Goal: Task Accomplishment & Management: Manage account settings

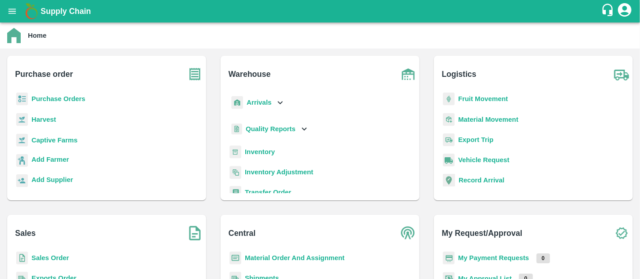
click at [262, 147] on p "Inventory" at bounding box center [260, 152] width 30 height 10
click at [262, 152] on b "Inventory" at bounding box center [260, 151] width 30 height 7
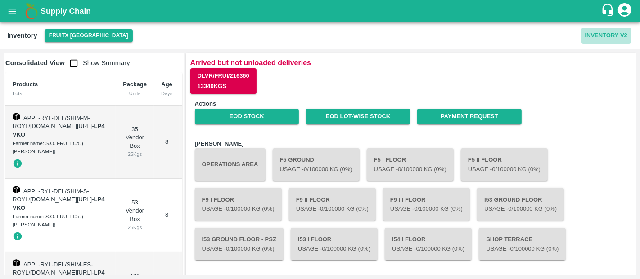
click at [588, 33] on button "Inventory V2" at bounding box center [605, 36] width 49 height 16
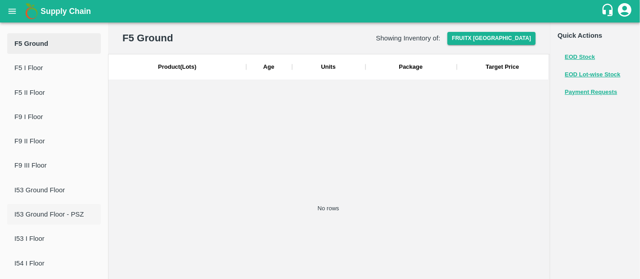
scroll to position [82, 0]
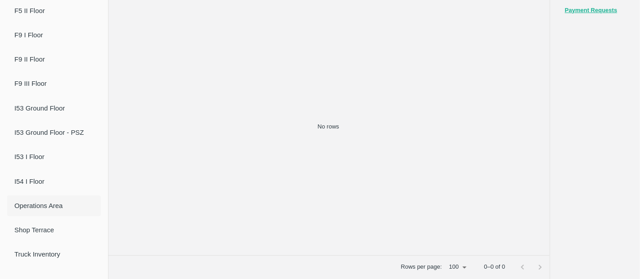
click at [44, 209] on span "Operations Area" at bounding box center [53, 206] width 79 height 10
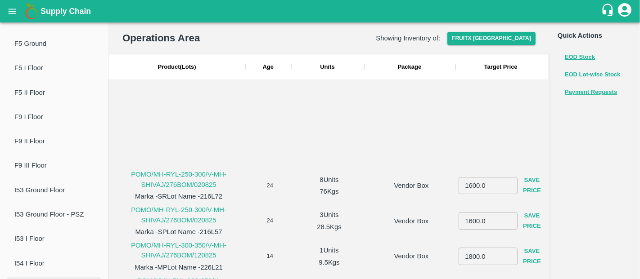
scroll to position [0, 0]
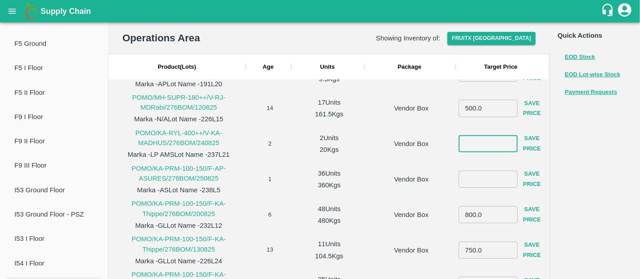
click at [492, 142] on input "number" at bounding box center [487, 143] width 59 height 17
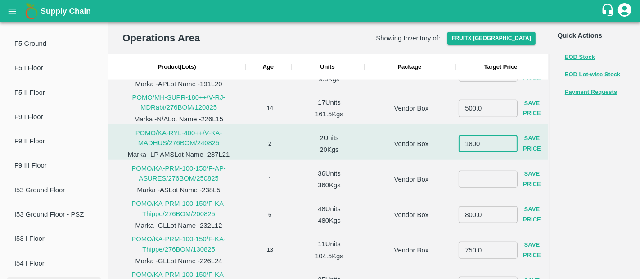
type input "1800"
click at [543, 142] on div at bounding box center [546, 266] width 6 height 2748
click at [529, 141] on button "Save Price" at bounding box center [531, 144] width 29 height 26
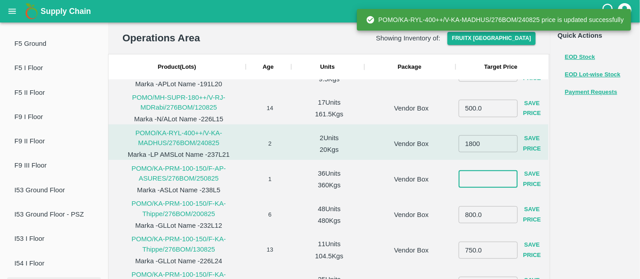
click at [486, 174] on input "number" at bounding box center [487, 179] width 59 height 17
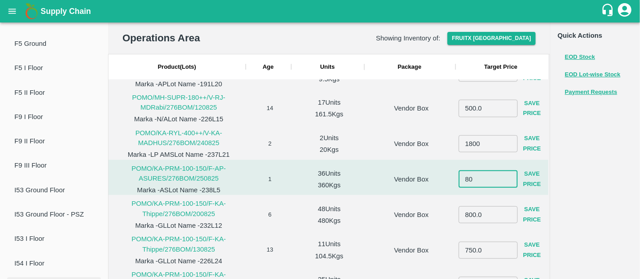
type input "8"
type input "700"
click at [531, 176] on button "Save Price" at bounding box center [531, 180] width 29 height 26
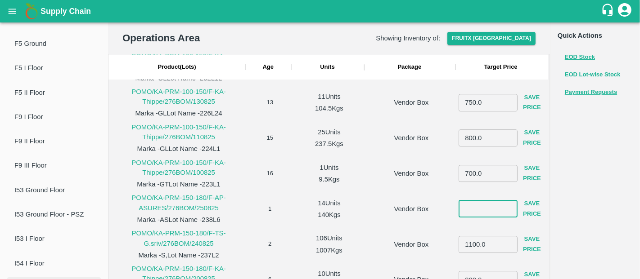
click at [471, 210] on input "number" at bounding box center [487, 208] width 59 height 17
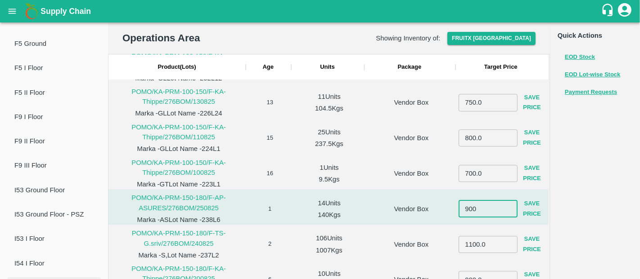
type input "900"
click at [528, 211] on button "Save Price" at bounding box center [531, 209] width 29 height 26
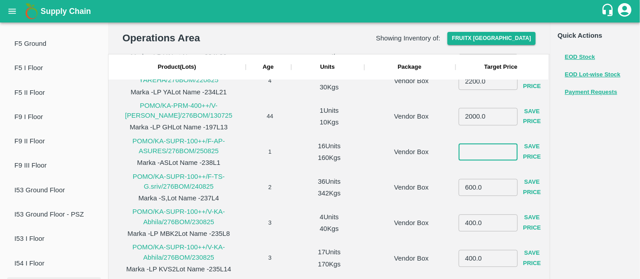
click at [479, 153] on input "number" at bounding box center [487, 151] width 59 height 17
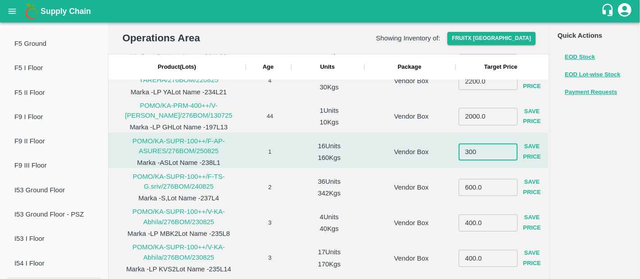
type input "300"
click at [522, 151] on button "Save Price" at bounding box center [531, 152] width 29 height 26
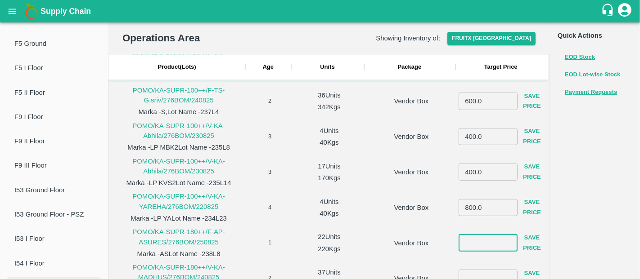
click at [473, 242] on input "number" at bounding box center [487, 242] width 59 height 17
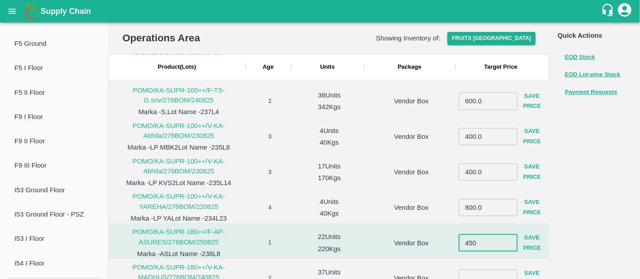
type input "450"
click at [532, 242] on button "Save Price" at bounding box center [531, 243] width 29 height 26
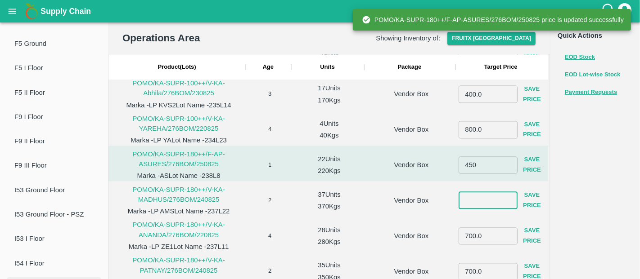
click at [483, 198] on input "number" at bounding box center [487, 200] width 59 height 17
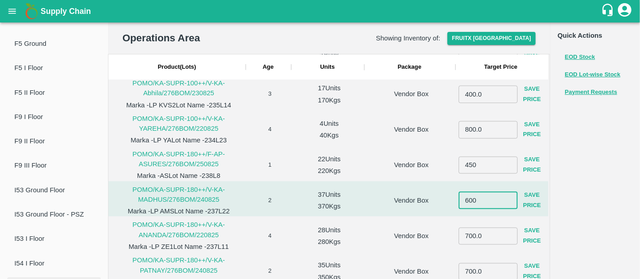
type input "600"
click at [534, 196] on button "Save Price" at bounding box center [531, 201] width 29 height 26
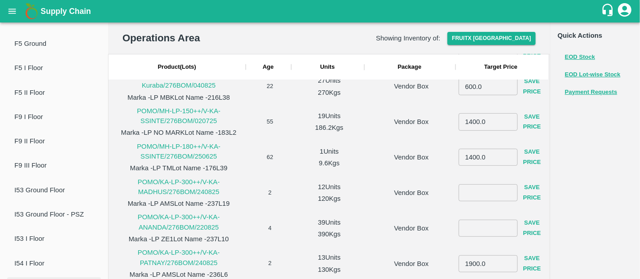
click at [480, 191] on input "number" at bounding box center [487, 192] width 59 height 17
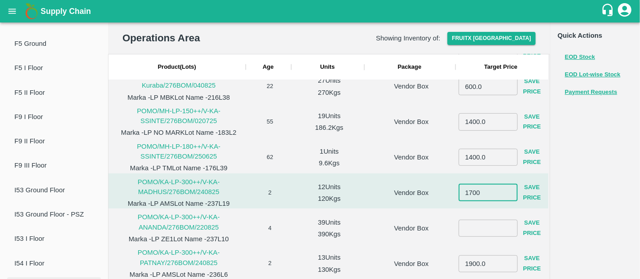
type input "1700"
click at [537, 186] on button "Save Price" at bounding box center [531, 193] width 29 height 26
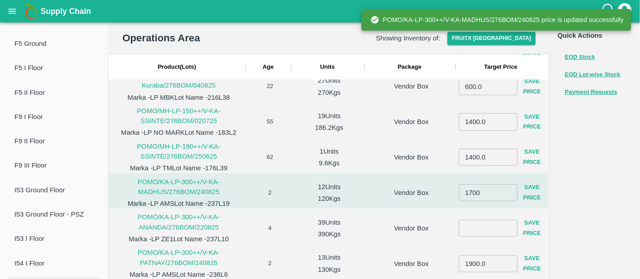
click at [471, 231] on input "number" at bounding box center [487, 227] width 59 height 17
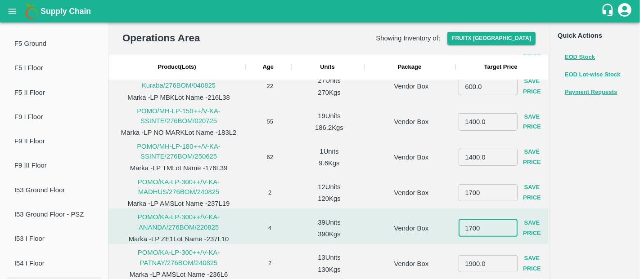
type input "1700"
click at [527, 227] on button "Save Price" at bounding box center [531, 228] width 29 height 26
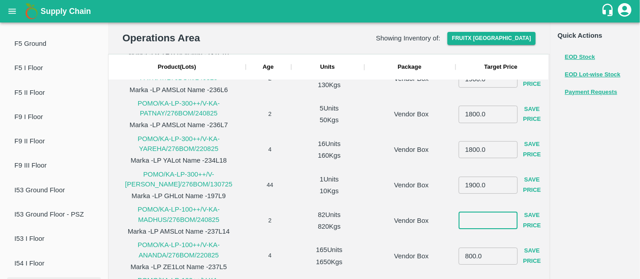
click at [473, 220] on input "number" at bounding box center [487, 220] width 59 height 17
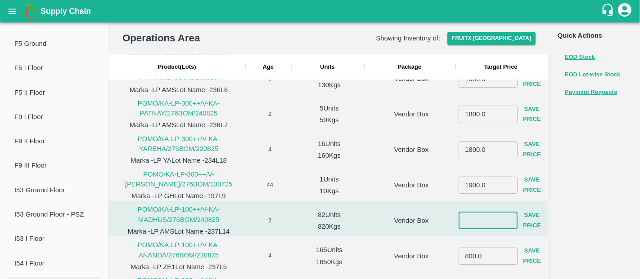
click at [477, 220] on input "number" at bounding box center [487, 220] width 59 height 17
type input "750"
click at [532, 221] on button "Save Price" at bounding box center [531, 221] width 29 height 26
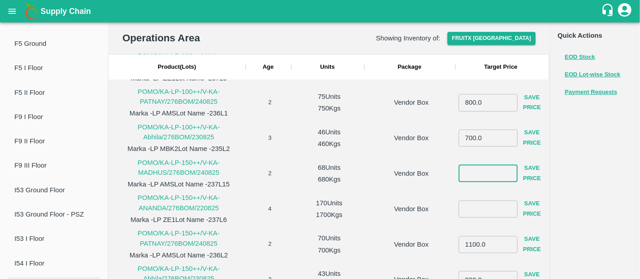
click at [486, 176] on input "number" at bounding box center [487, 173] width 59 height 17
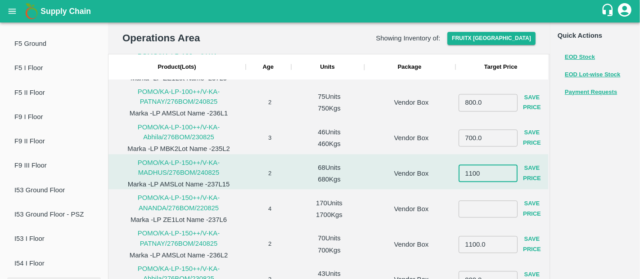
type input "1100"
click at [533, 175] on button "Save Price" at bounding box center [531, 174] width 29 height 26
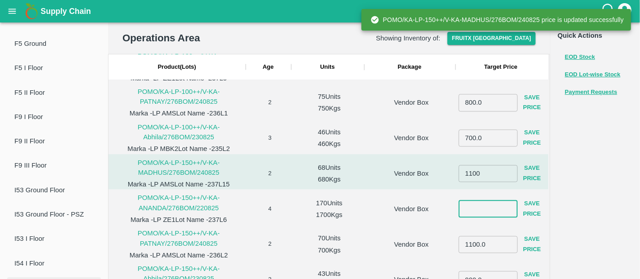
click at [489, 211] on input "number" at bounding box center [487, 209] width 59 height 17
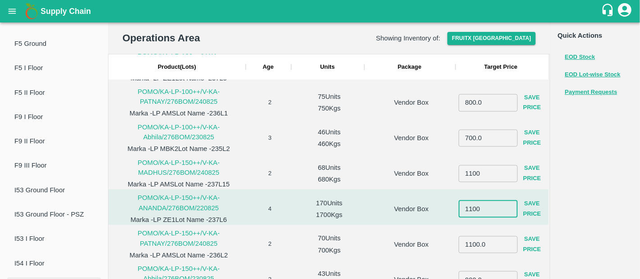
type input "1100"
click at [529, 209] on button "Save Price" at bounding box center [531, 209] width 29 height 26
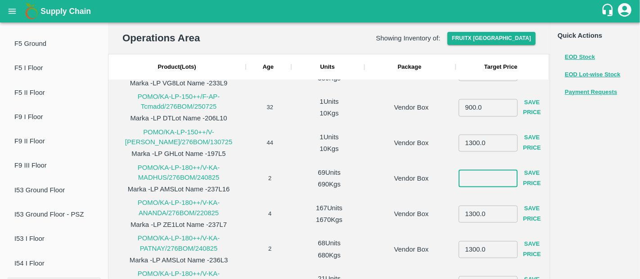
click at [477, 176] on input "number" at bounding box center [487, 178] width 59 height 17
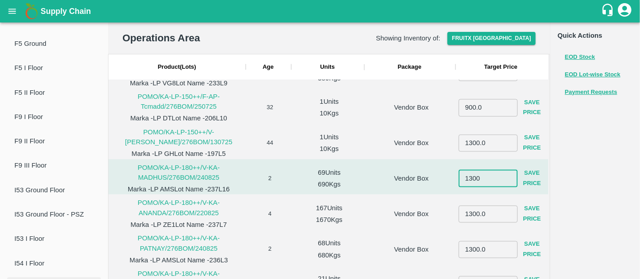
type input "1300"
click at [532, 179] on button "Save Price" at bounding box center [531, 179] width 29 height 26
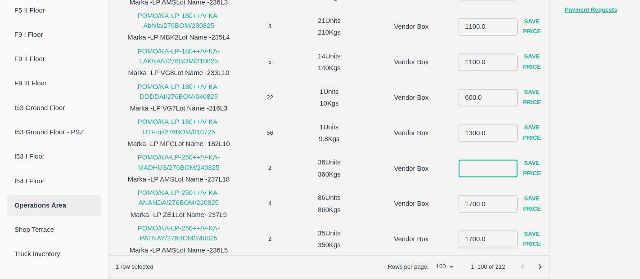
click at [471, 163] on input "number" at bounding box center [487, 168] width 59 height 17
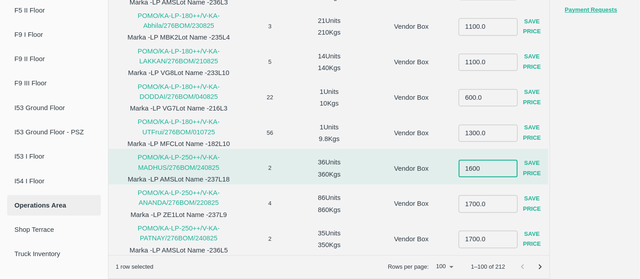
type input "1600"
click at [538, 170] on button "Save Price" at bounding box center [531, 169] width 29 height 26
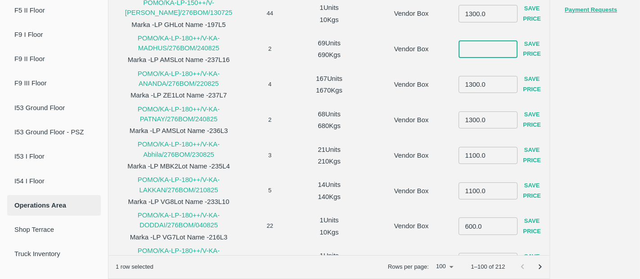
click at [477, 45] on input "number" at bounding box center [487, 48] width 59 height 17
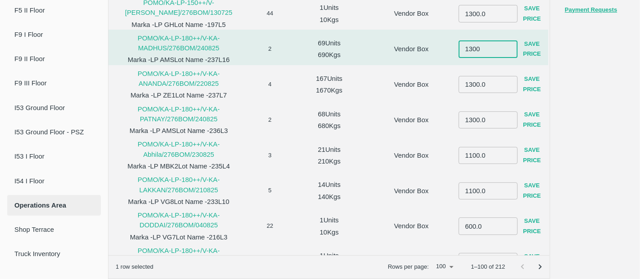
type input "1300"
click at [525, 48] on button "Save Price" at bounding box center [531, 49] width 29 height 26
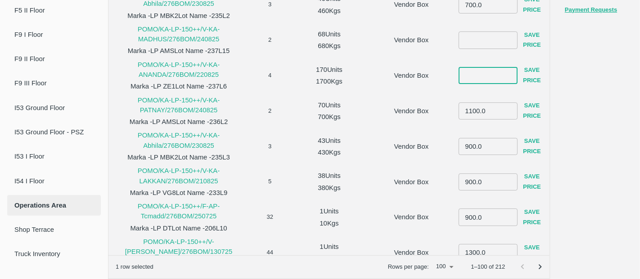
click at [469, 69] on input "number" at bounding box center [487, 75] width 59 height 17
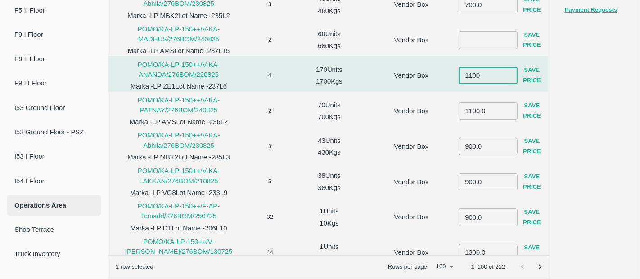
type input "1100"
click at [524, 76] on button "Save Price" at bounding box center [531, 76] width 29 height 26
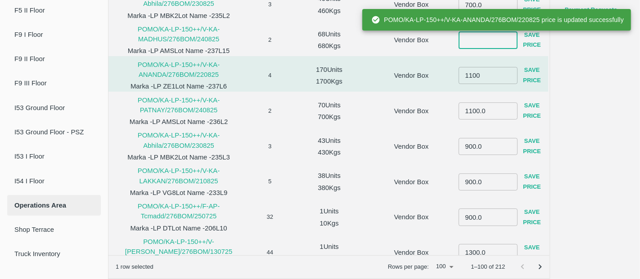
click at [468, 40] on input "number" at bounding box center [487, 39] width 59 height 17
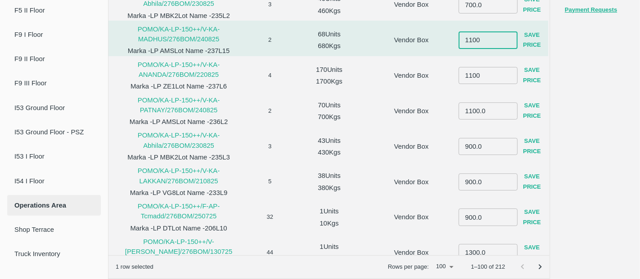
type input "1100"
click at [531, 40] on button "Save Price" at bounding box center [531, 40] width 29 height 26
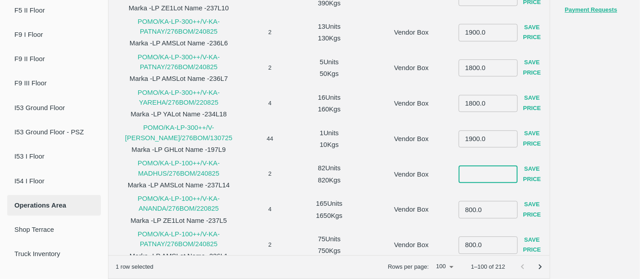
click at [484, 176] on input "number" at bounding box center [487, 174] width 59 height 17
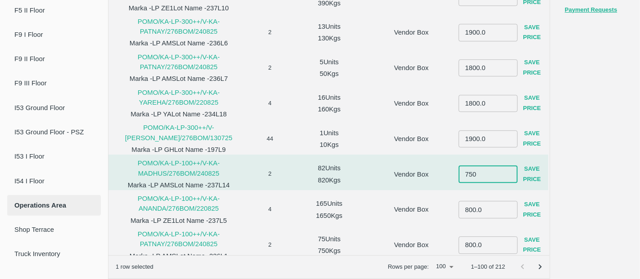
type input "750"
click at [531, 175] on button "Save Price" at bounding box center [531, 174] width 29 height 26
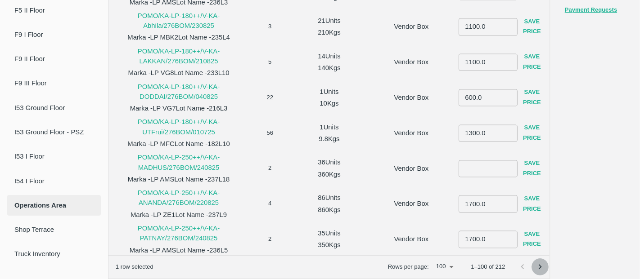
click at [537, 265] on icon "Go to next page" at bounding box center [540, 267] width 10 height 10
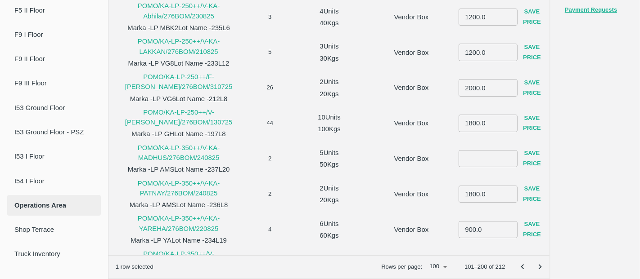
click at [485, 165] on div "​ Save Price" at bounding box center [502, 159] width 88 height 32
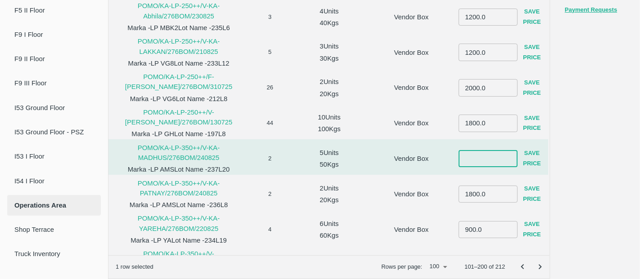
click at [481, 157] on input "number" at bounding box center [487, 158] width 59 height 17
type input "1700"
click at [527, 159] on button "Save Price" at bounding box center [531, 159] width 29 height 26
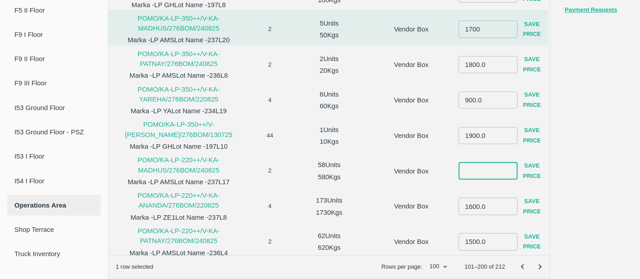
click at [483, 168] on input "number" at bounding box center [487, 170] width 59 height 17
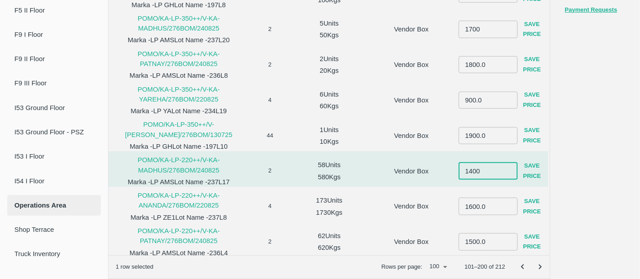
type input "1400"
click at [525, 169] on button "Save Price" at bounding box center [531, 171] width 29 height 26
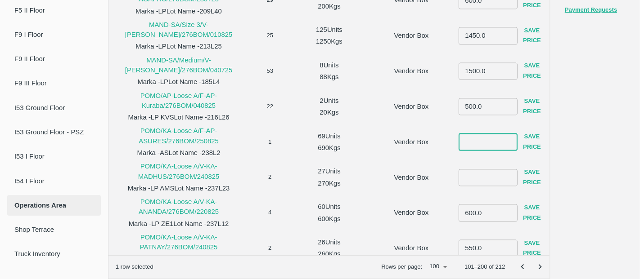
click at [478, 141] on input "number" at bounding box center [487, 142] width 59 height 17
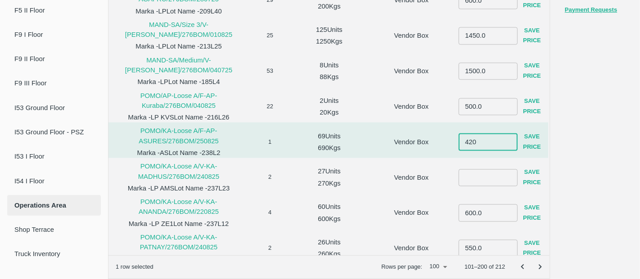
type input "420"
click at [536, 139] on button "Save Price" at bounding box center [531, 143] width 29 height 26
click at [484, 170] on input "number" at bounding box center [487, 177] width 59 height 17
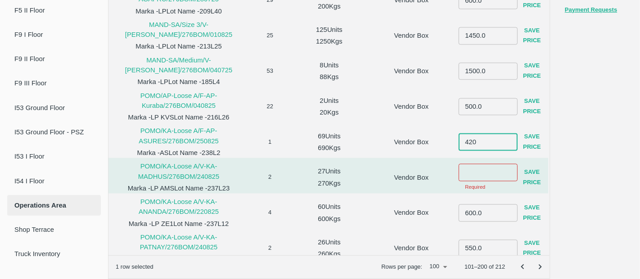
click at [484, 139] on input "420" at bounding box center [487, 142] width 59 height 17
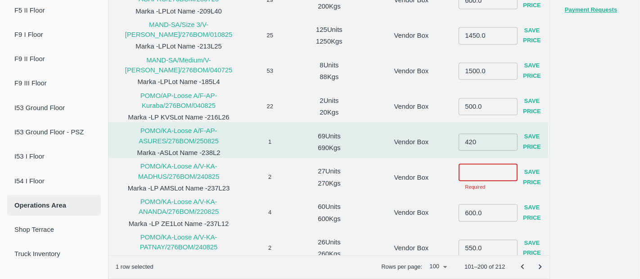
click at [479, 168] on input "number" at bounding box center [487, 172] width 59 height 17
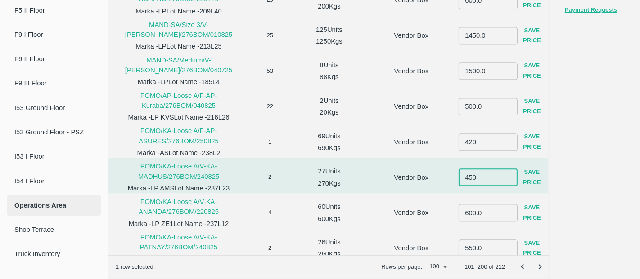
type input "450"
click at [525, 179] on button "Save Price" at bounding box center [531, 178] width 29 height 26
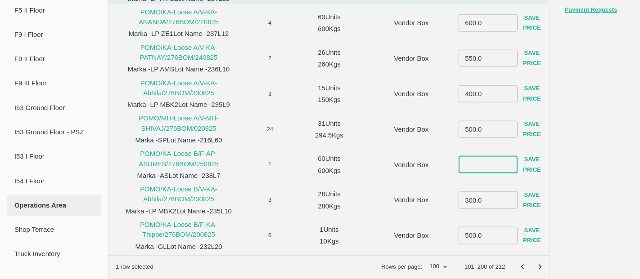
click at [469, 161] on input "number" at bounding box center [487, 164] width 59 height 17
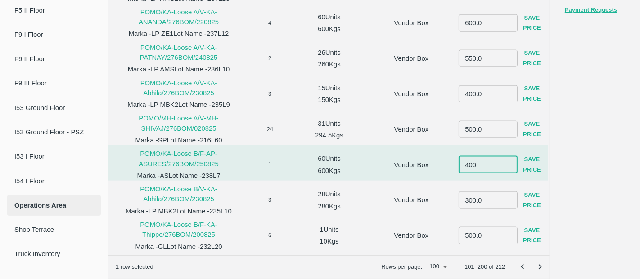
type input "400"
click at [525, 157] on button "Save Price" at bounding box center [531, 165] width 29 height 26
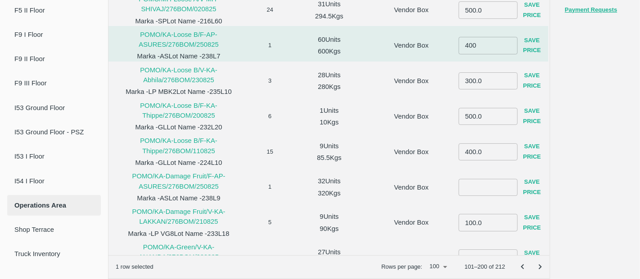
click at [471, 188] on input "number" at bounding box center [487, 187] width 59 height 17
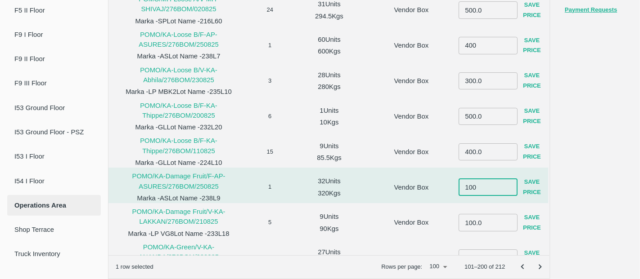
type input "100"
click at [526, 188] on button "Save Price" at bounding box center [531, 187] width 29 height 26
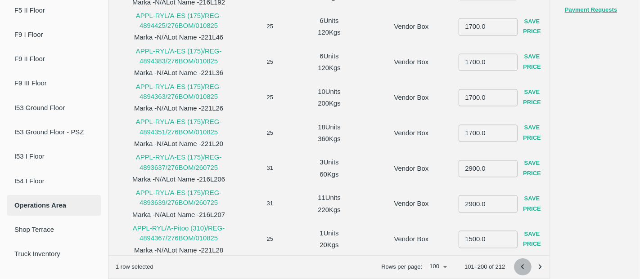
click at [521, 264] on icon "Go to previous page" at bounding box center [522, 266] width 3 height 5
